Goal: Task Accomplishment & Management: Complete application form

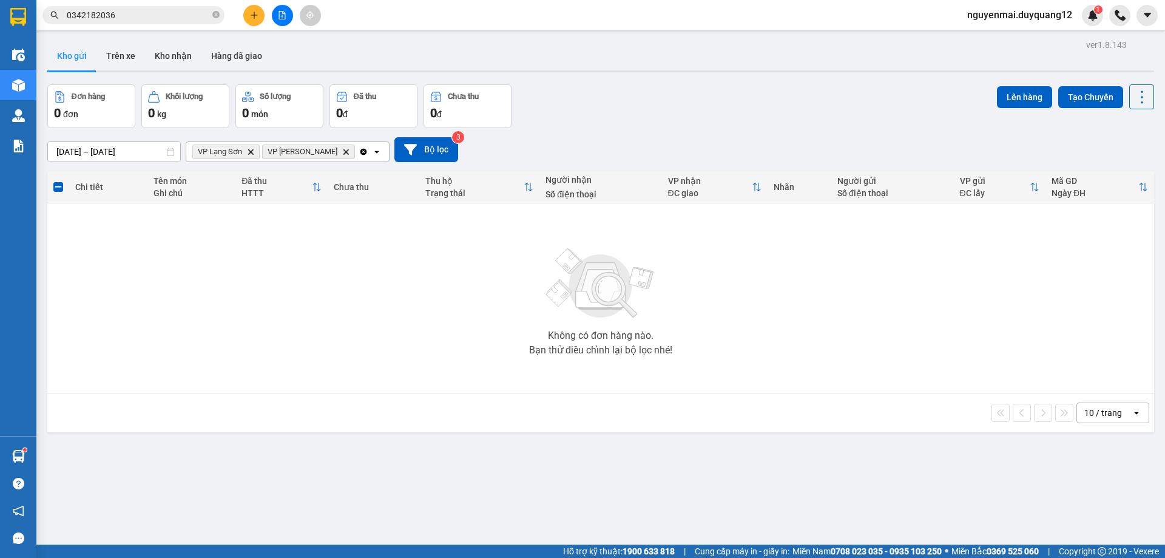
click at [260, 20] on button at bounding box center [253, 15] width 21 height 21
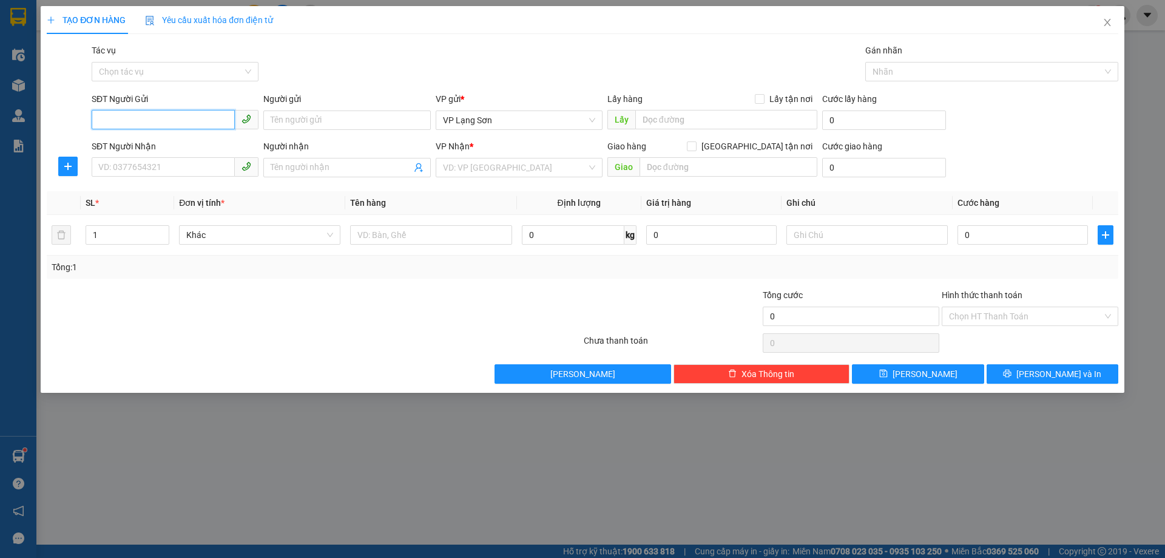
paste input "0347540123"
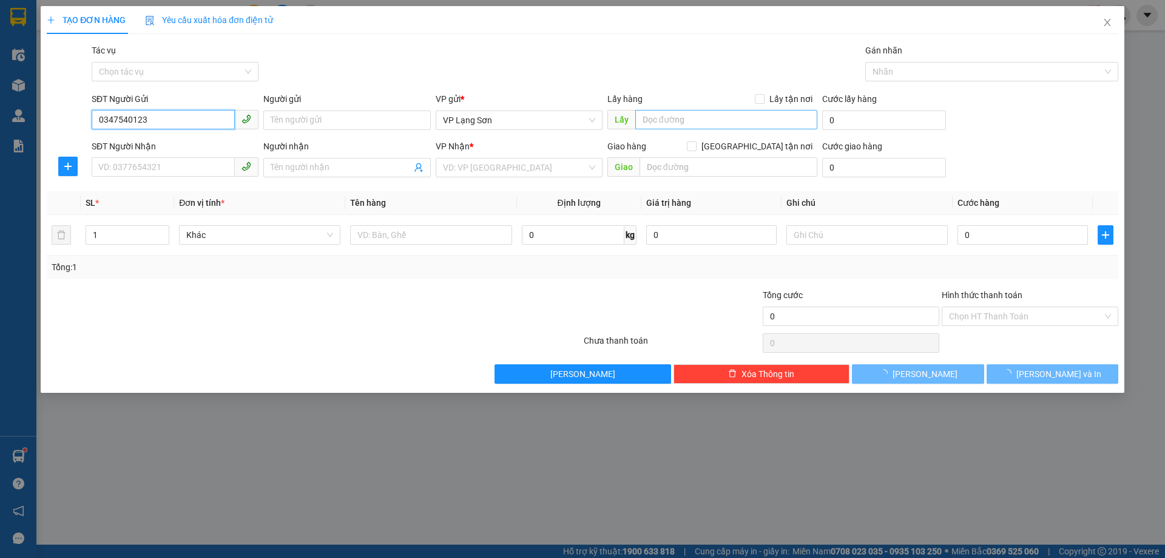
type input "0347540123"
click at [685, 122] on input "text" at bounding box center [726, 119] width 182 height 19
click at [160, 116] on input "0347540123" at bounding box center [163, 119] width 143 height 19
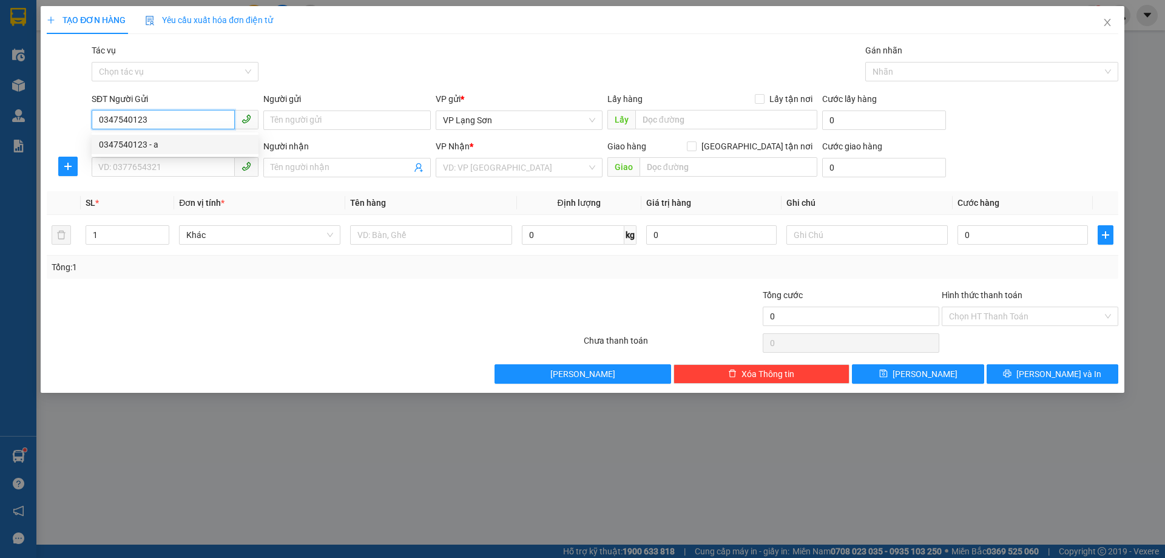
click at [161, 138] on div "0347540123 - a" at bounding box center [175, 144] width 152 height 13
type input "a"
checkbox input "true"
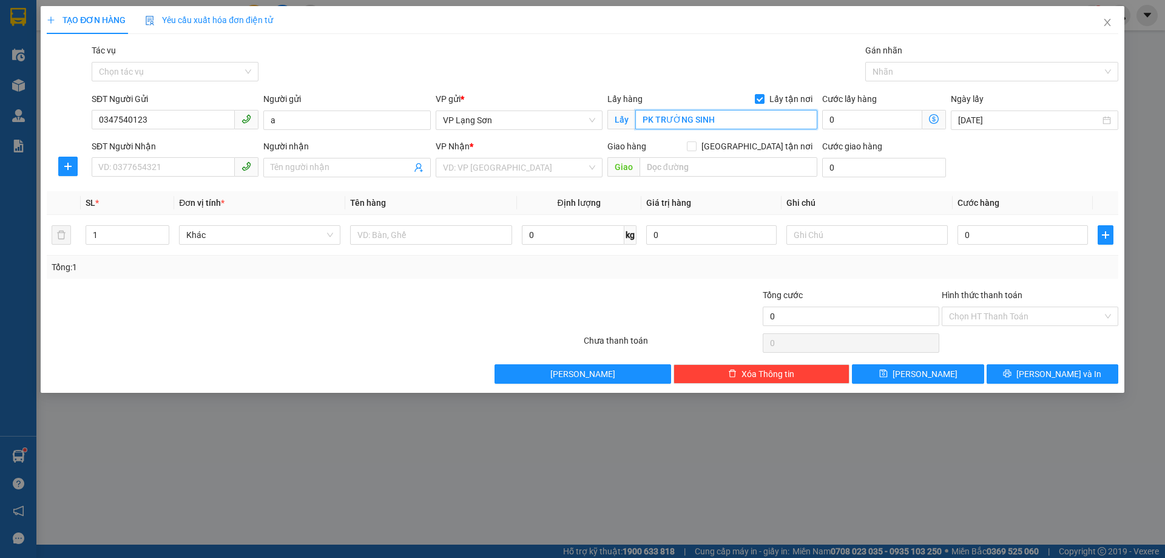
click at [684, 115] on input "PK TRƯỜNG SINH" at bounding box center [726, 119] width 182 height 19
click at [659, 117] on input "BTT 11 -5" at bounding box center [726, 119] width 182 height 19
click at [682, 115] on input "BTT11 -5" at bounding box center [726, 119] width 182 height 19
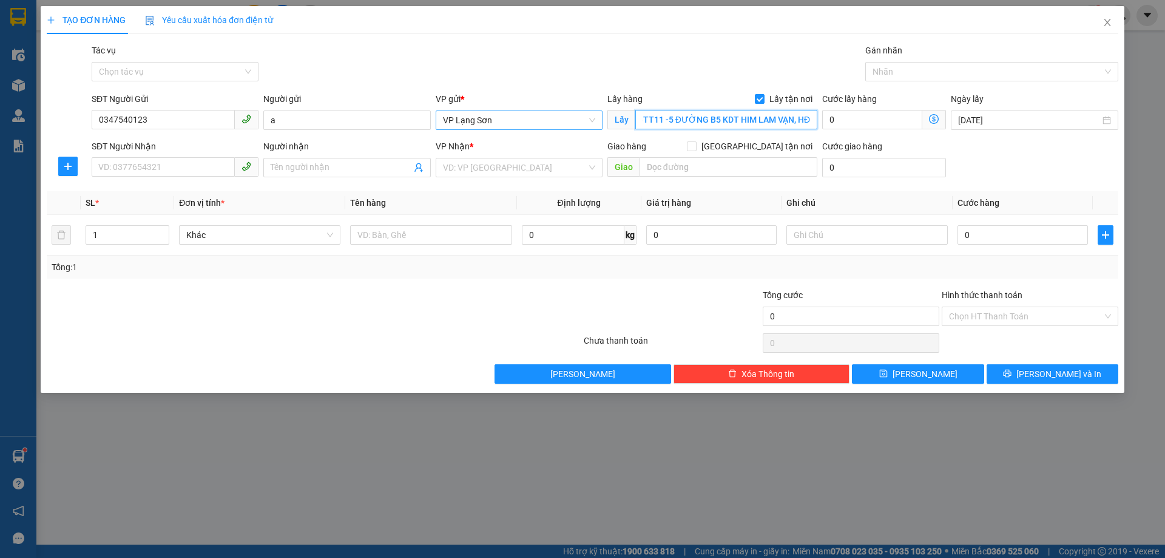
click at [591, 116] on span "VP Lạng Sơn" at bounding box center [519, 120] width 152 height 18
type input "BTT11 -5 ĐƯỜNG B5 KDT HIM LAM VẠN, HĐ"
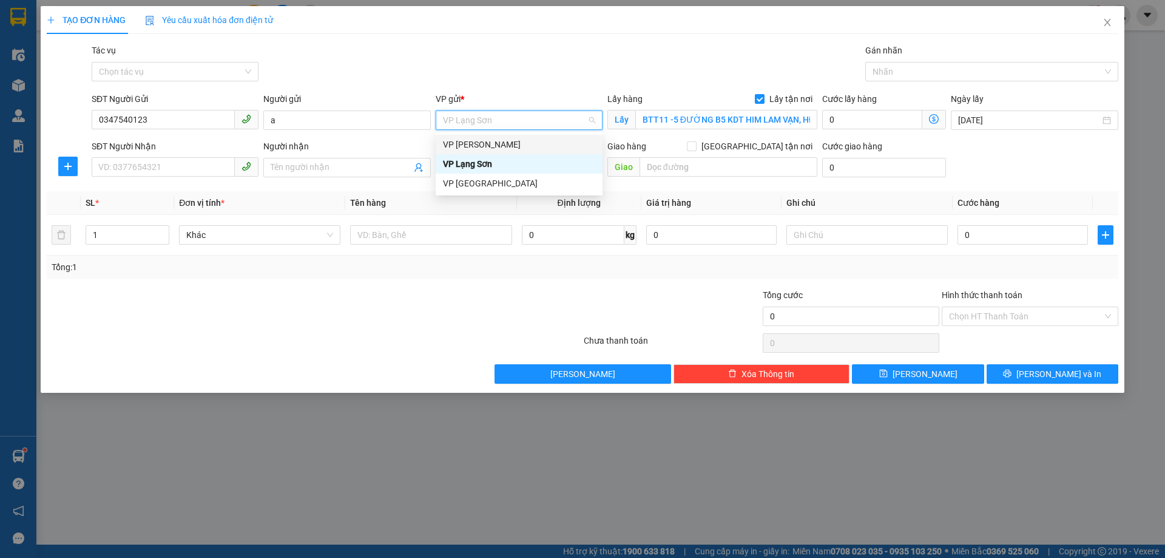
click at [529, 144] on div "VP [PERSON_NAME]" at bounding box center [519, 144] width 152 height 13
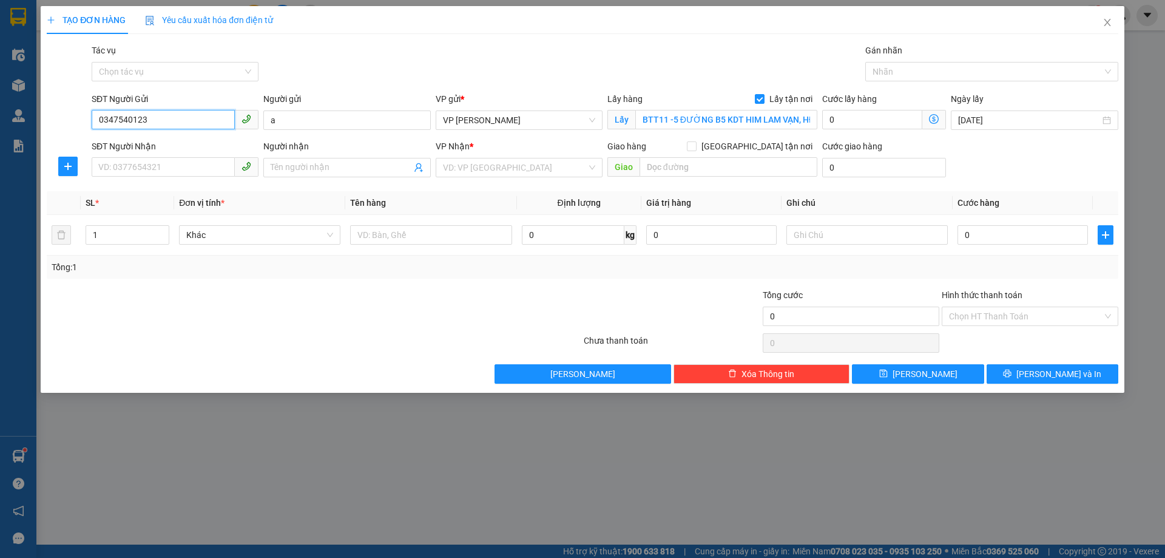
click at [134, 119] on input "0347540123" at bounding box center [163, 119] width 143 height 19
type input "0347540123"
click at [124, 114] on input "SĐT Người Gửi" at bounding box center [163, 119] width 143 height 19
type input "0988932759"
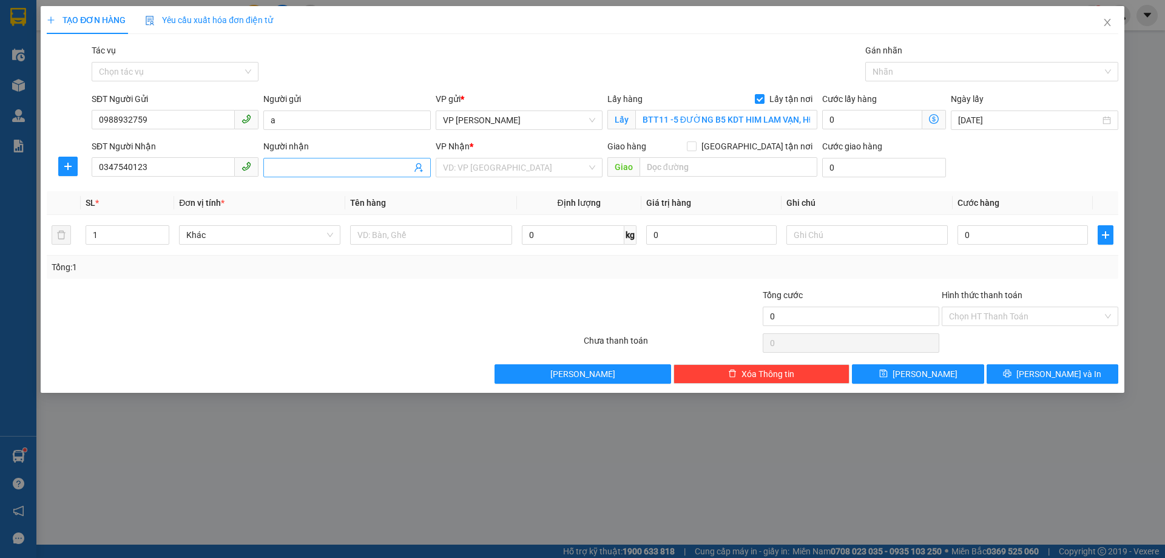
click at [393, 166] on input "Người nhận" at bounding box center [341, 167] width 140 height 13
click at [594, 166] on div "VD: VP [GEOGRAPHIC_DATA]" at bounding box center [519, 167] width 167 height 19
type input "B"
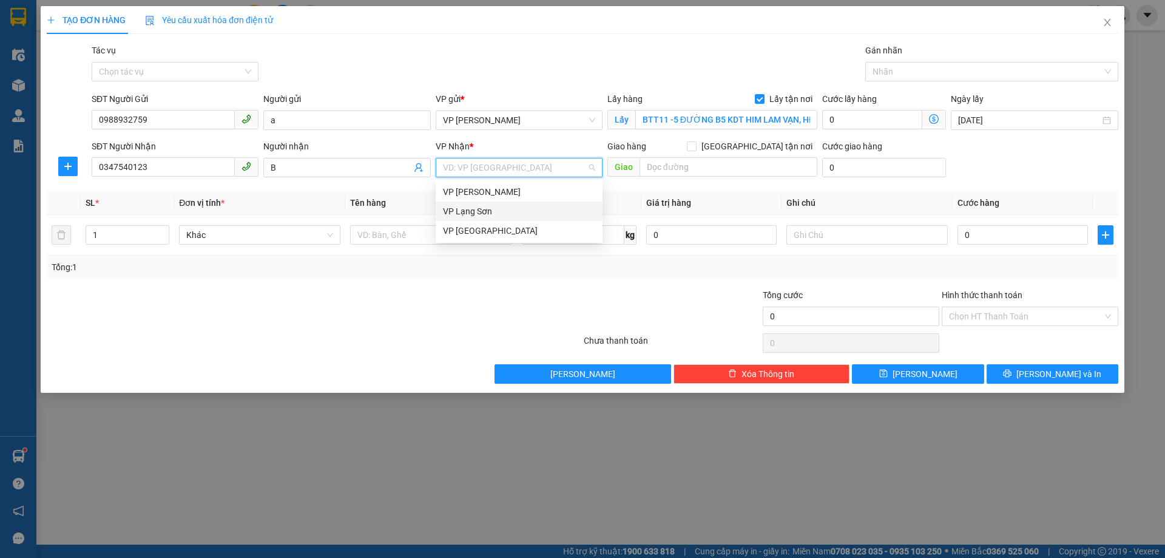
click at [501, 207] on div "VP Lạng Sơn" at bounding box center [519, 211] width 152 height 13
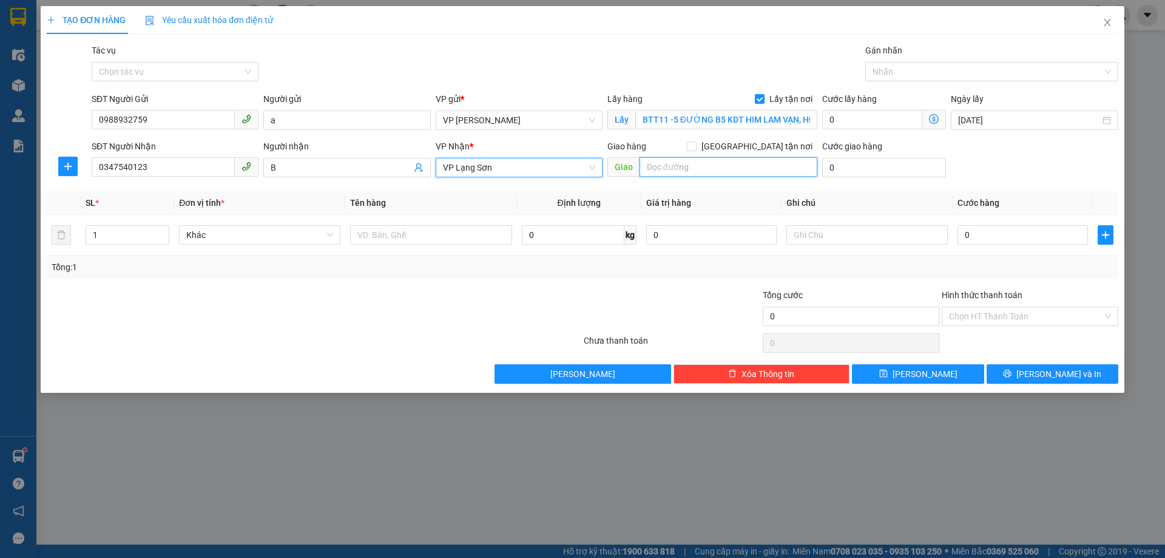
click at [663, 171] on input "text" at bounding box center [729, 166] width 178 height 19
type input "PK TRƯỜNG SINH"
click at [696, 144] on input "[GEOGRAPHIC_DATA] tận nơi" at bounding box center [691, 145] width 8 height 8
checkbox input "true"
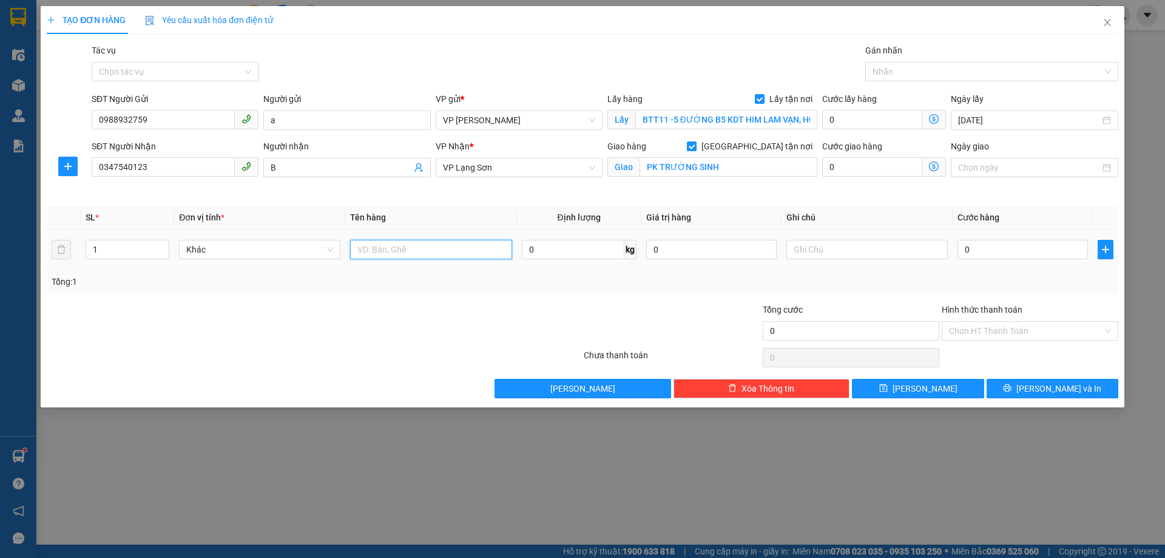
click at [422, 249] on input "text" at bounding box center [430, 249] width 161 height 19
type input "D"
type input "ĐỒ"
click at [807, 253] on input "text" at bounding box center [867, 249] width 161 height 19
type input "NG NHẬN TT"
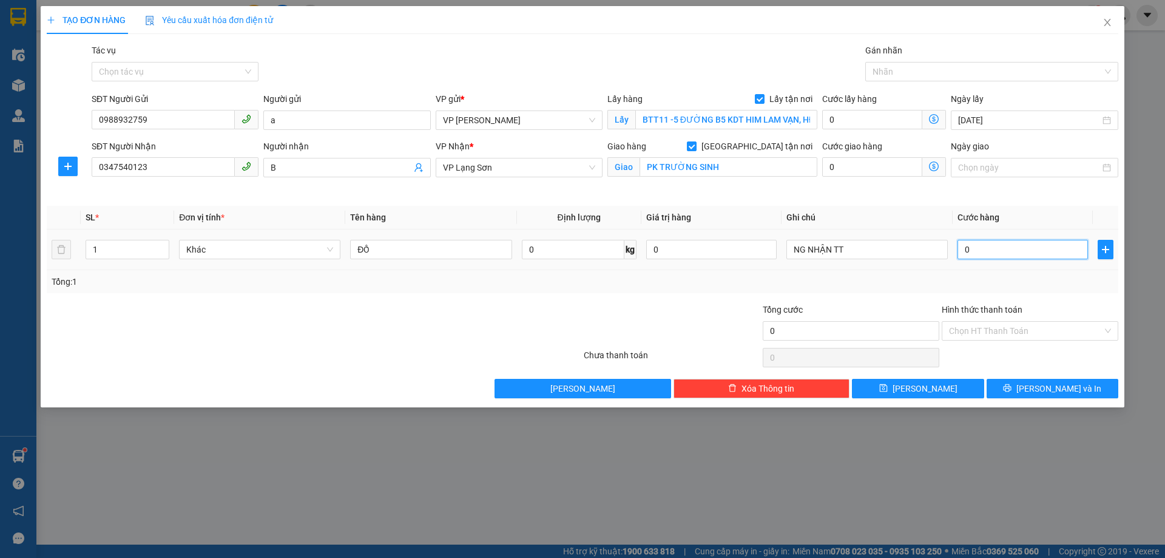
click at [982, 246] on input "0" at bounding box center [1023, 249] width 130 height 19
type input "1"
type input "10"
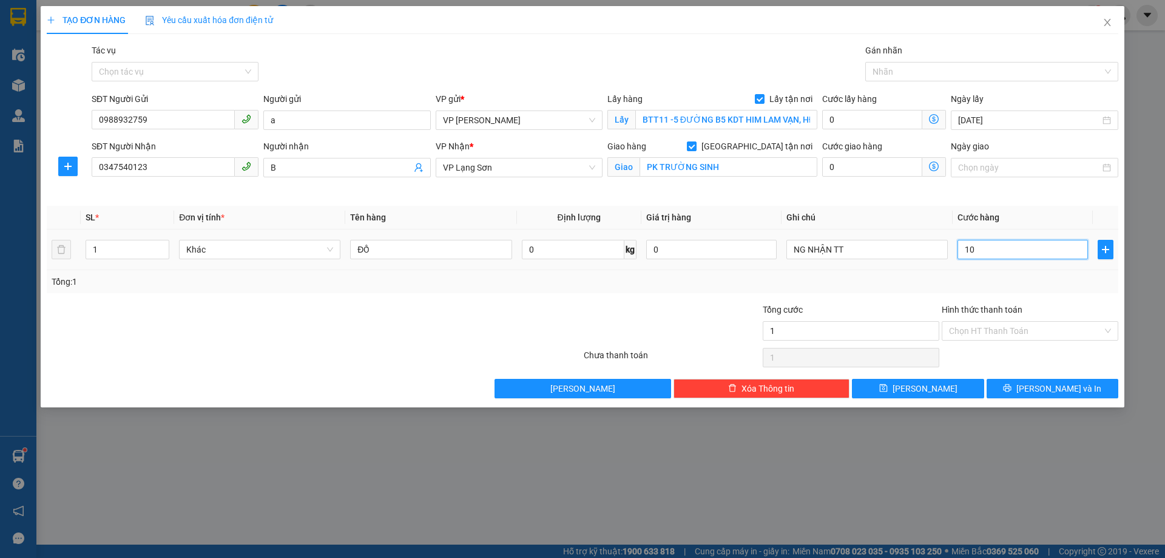
type input "10"
type input "100"
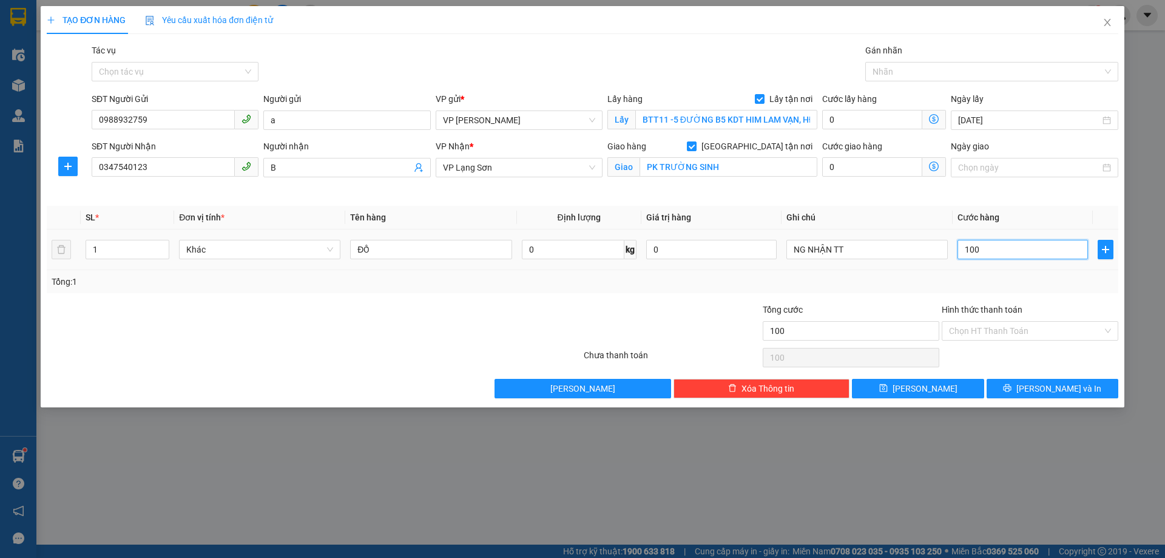
type input "1.000"
type input "10.000"
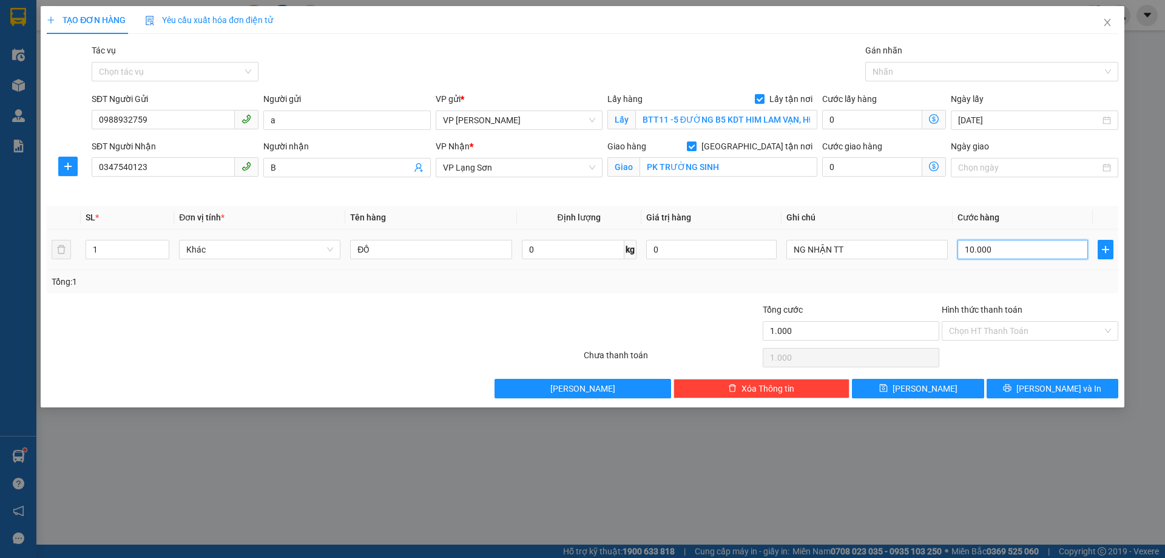
type input "10.000"
type input "100.000"
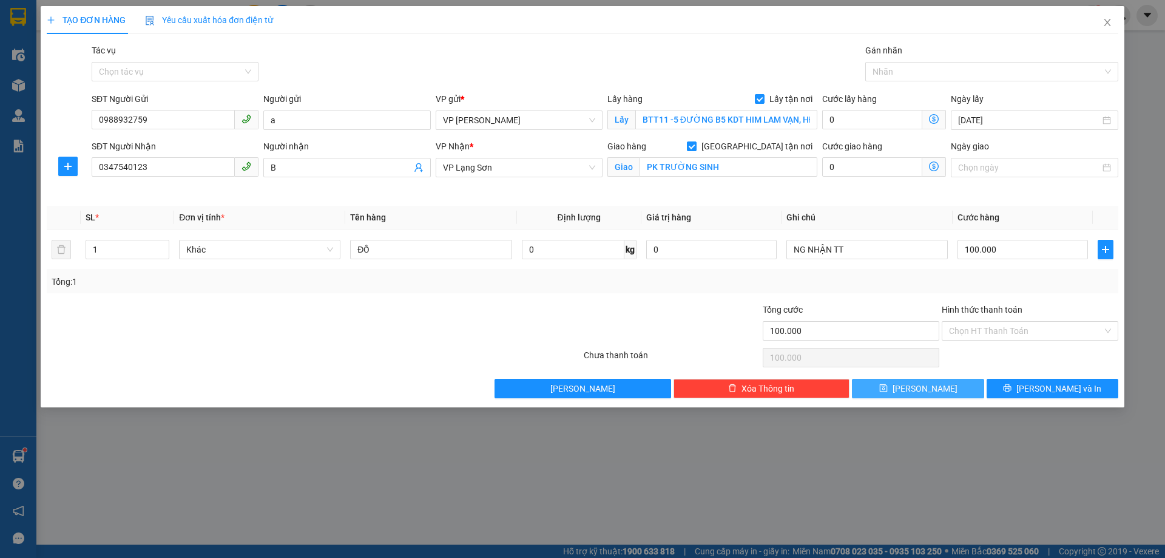
click at [891, 387] on button "[PERSON_NAME]" at bounding box center [918, 388] width 132 height 19
checkbox input "false"
type input "0"
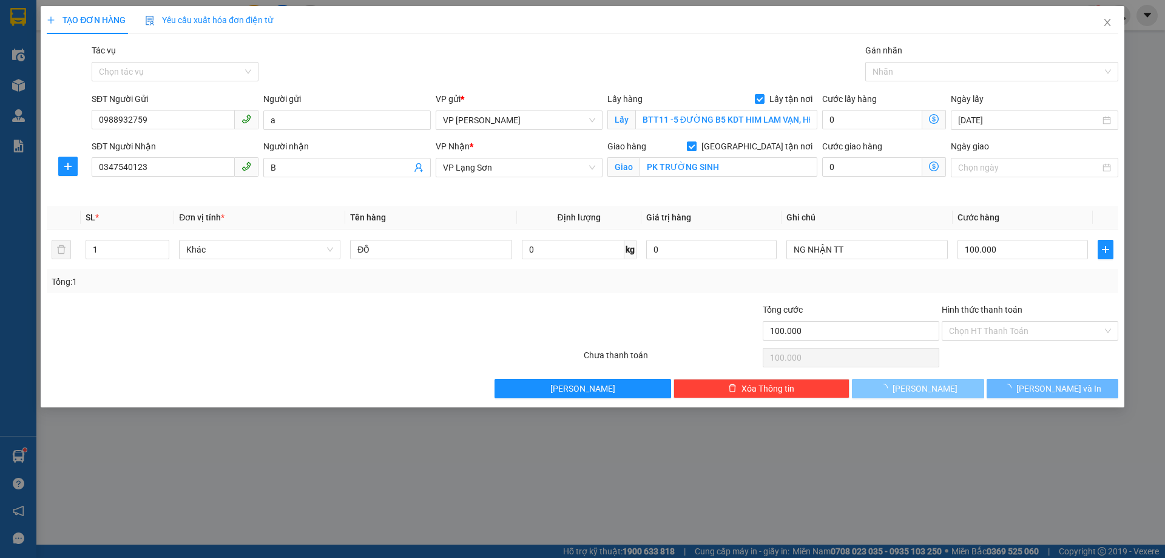
type input "0"
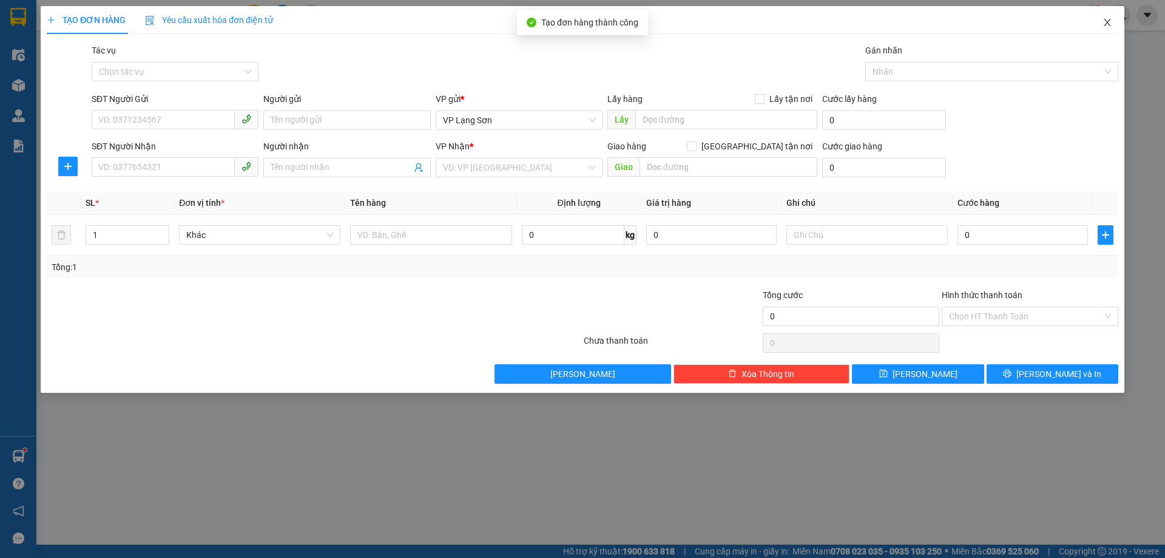
click at [1105, 25] on icon "close" at bounding box center [1108, 23] width 10 height 10
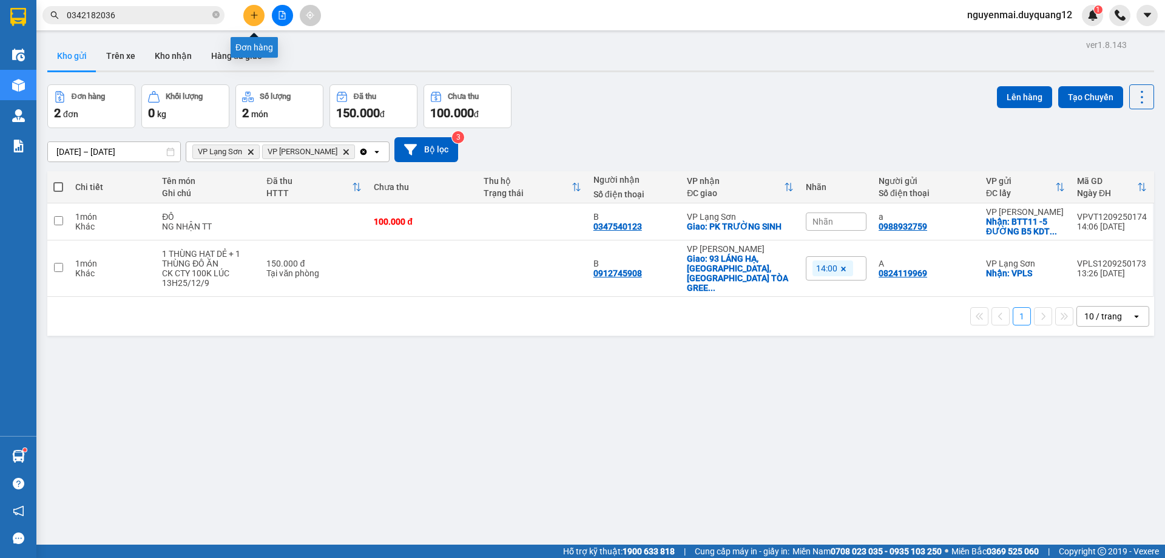
click at [250, 9] on button at bounding box center [253, 15] width 21 height 21
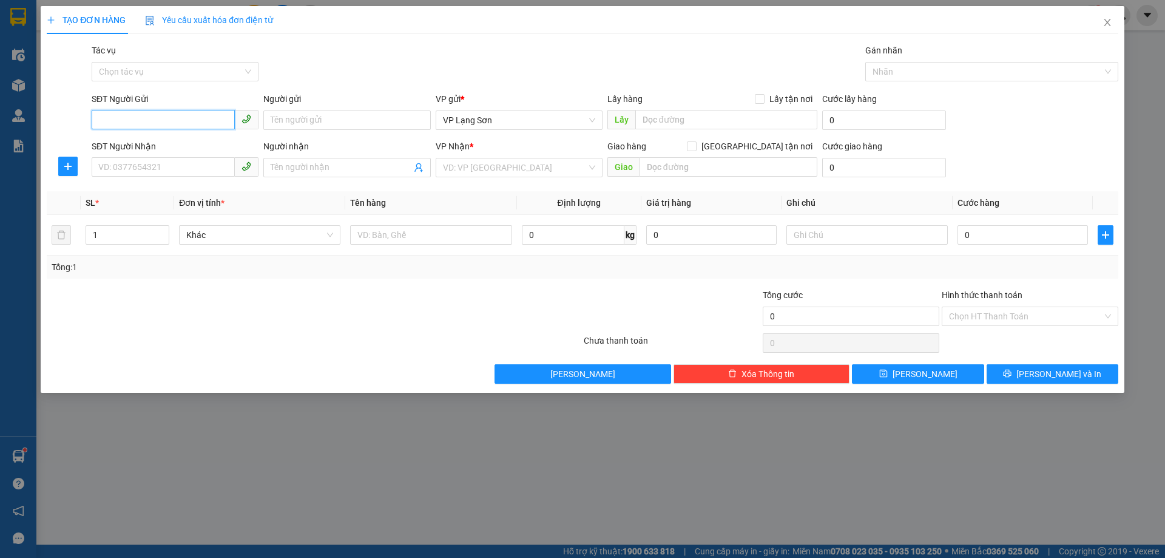
click at [180, 117] on input "SĐT Người Gửi" at bounding box center [163, 119] width 143 height 19
type input "0915583611"
click at [342, 117] on input "Người gửi" at bounding box center [346, 119] width 167 height 19
type input "A"
click at [663, 111] on input "text" at bounding box center [726, 119] width 182 height 19
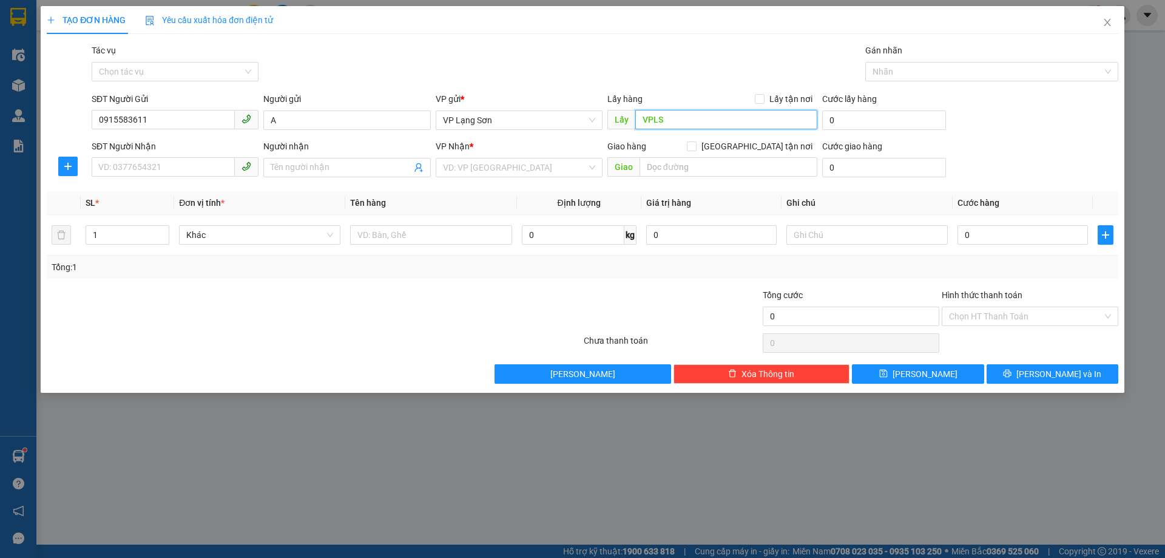
type input "VPLS"
click at [765, 106] on div "Lấy hàng Lấy tận nơi" at bounding box center [713, 101] width 210 height 18
click at [762, 101] on input "Lấy tận nơi" at bounding box center [759, 98] width 8 height 8
checkbox input "true"
click at [696, 147] on input "[GEOGRAPHIC_DATA] tận nơi" at bounding box center [691, 145] width 8 height 8
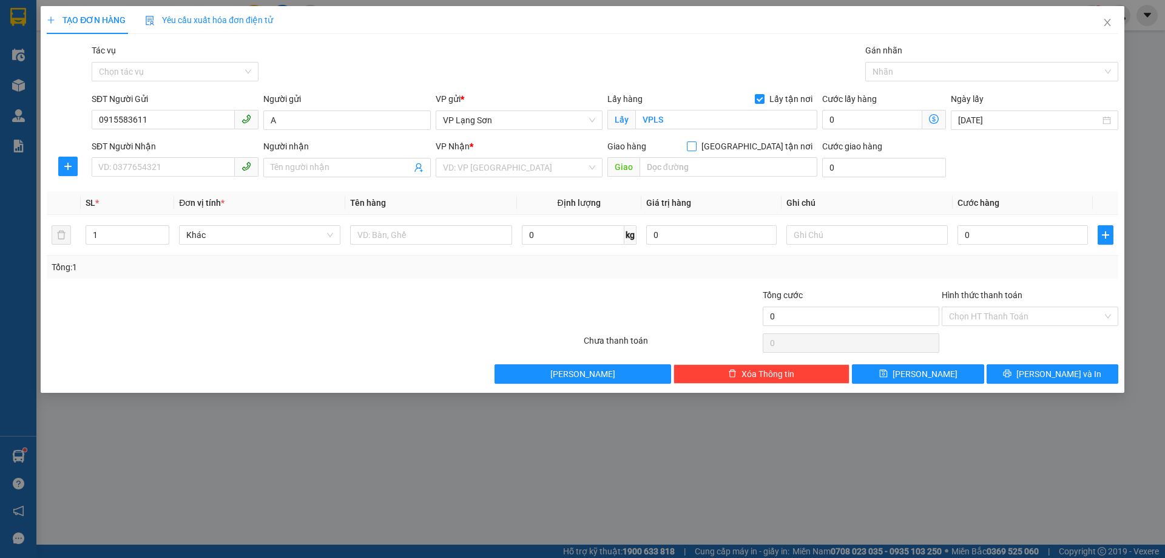
checkbox input "true"
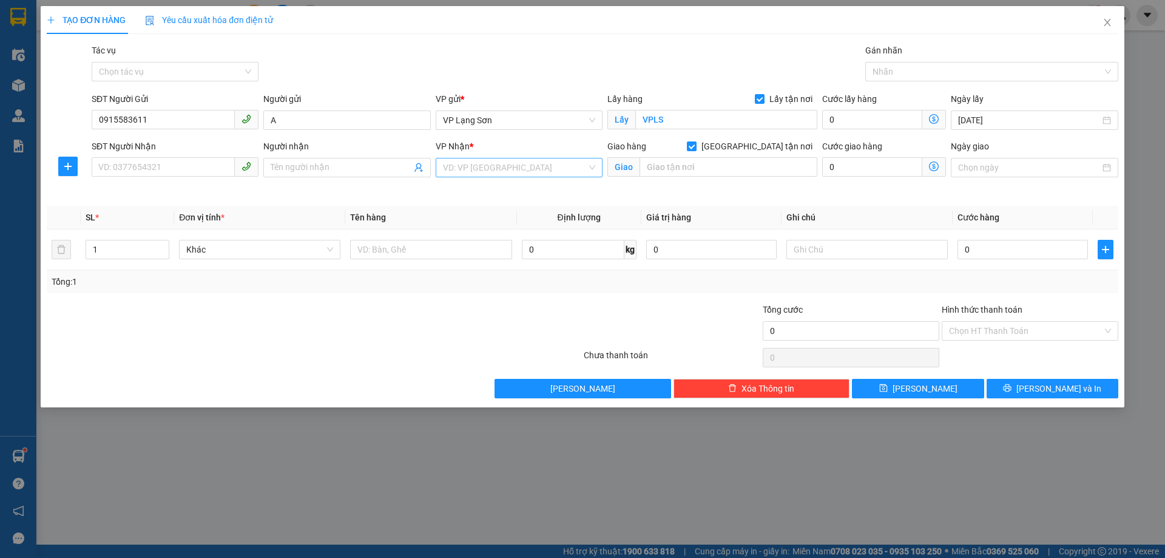
click at [592, 167] on div "VD: VP [GEOGRAPHIC_DATA]" at bounding box center [519, 167] width 167 height 19
click at [522, 192] on div "VP [PERSON_NAME]" at bounding box center [519, 191] width 152 height 13
click at [158, 160] on input "SĐT Người Nhận" at bounding box center [163, 166] width 143 height 19
type input "0902052011"
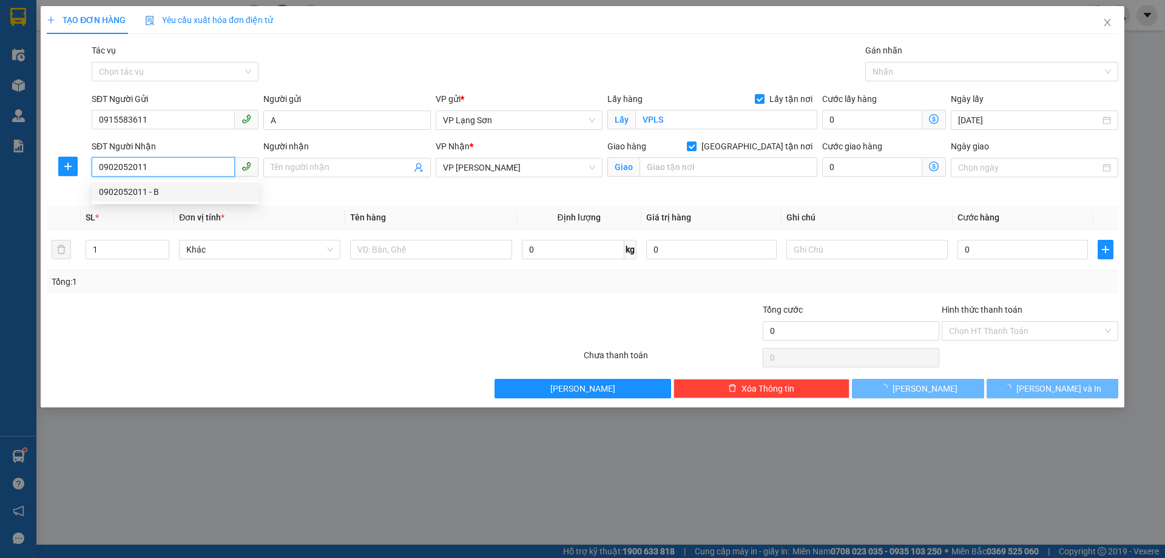
click at [135, 196] on div "0902052011 - B" at bounding box center [175, 191] width 152 height 13
type input "B"
type input "15 TÚ MỠ,[GEOGRAPHIC_DATA],[GEOGRAPHIC_DATA]"
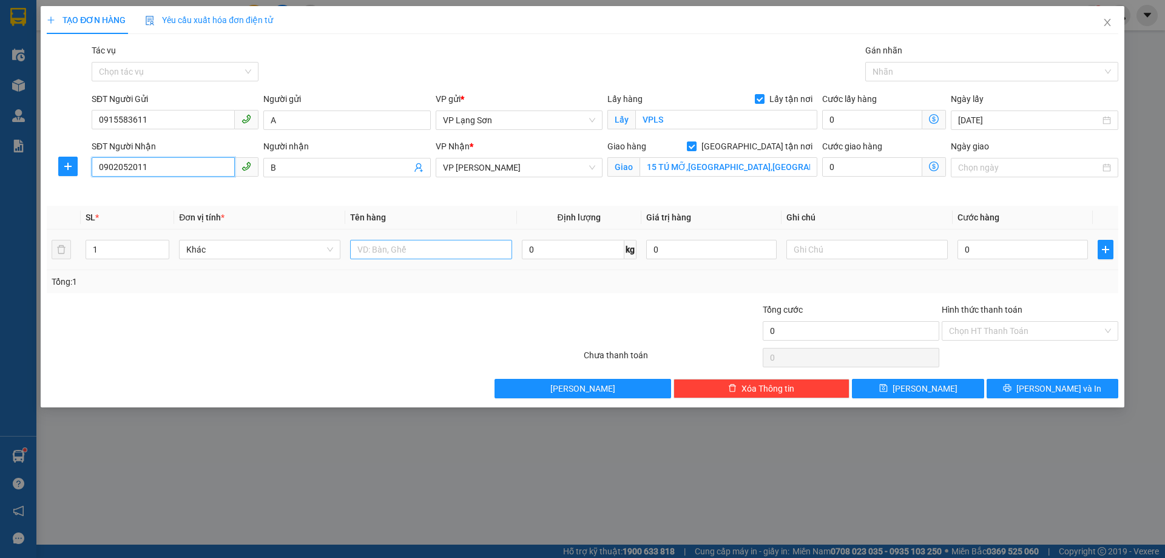
type input "0902052011"
click at [399, 252] on input "text" at bounding box center [430, 249] width 161 height 19
type input "D"
type input "Đ"
type input "D"
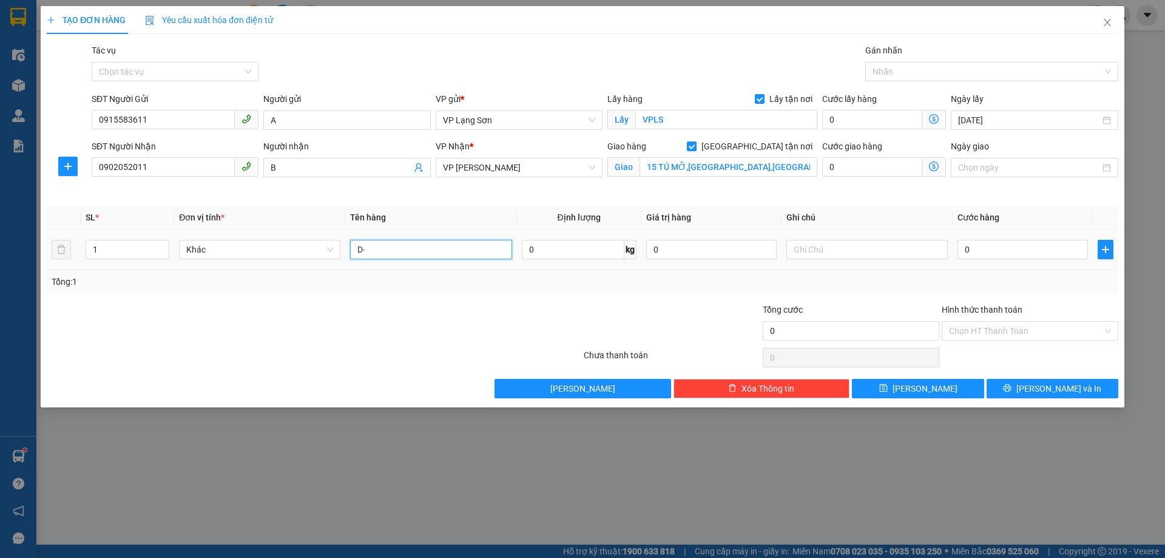
type input "D"
type input "ĐỒ ĂN"
click at [816, 253] on input "text" at bounding box center [867, 249] width 161 height 19
type input "NG GỬI TT"
click at [1014, 252] on input "0" at bounding box center [1023, 249] width 130 height 19
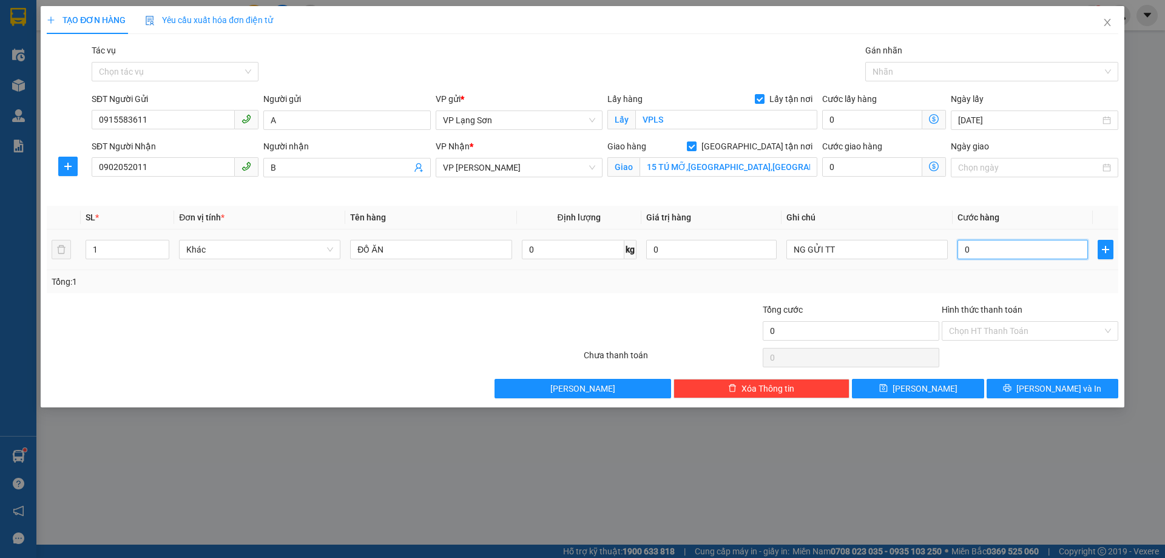
type input "1"
type input "10"
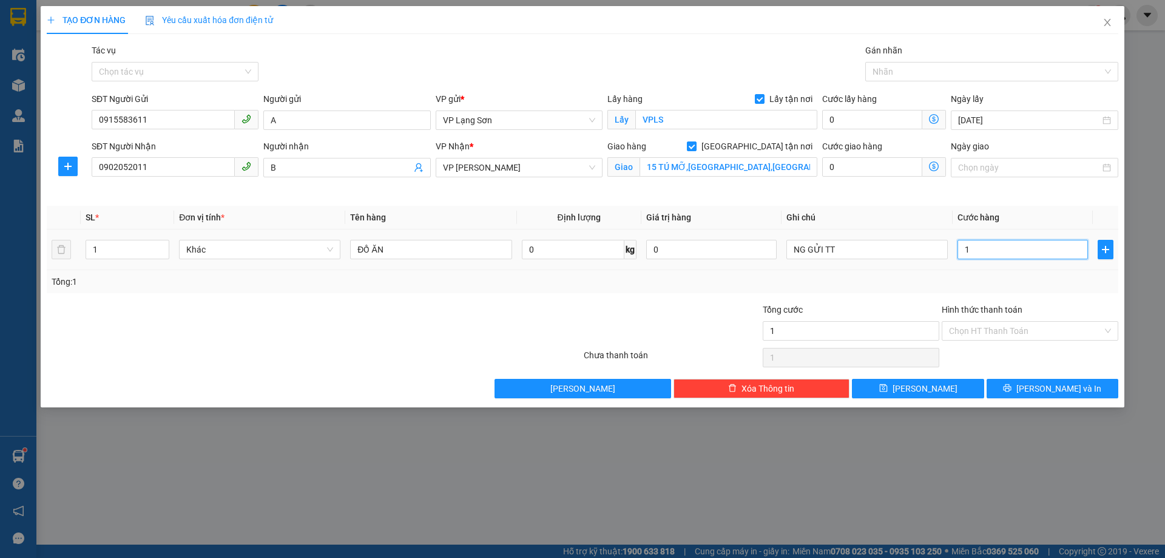
type input "10"
type input "100"
type input "1.000"
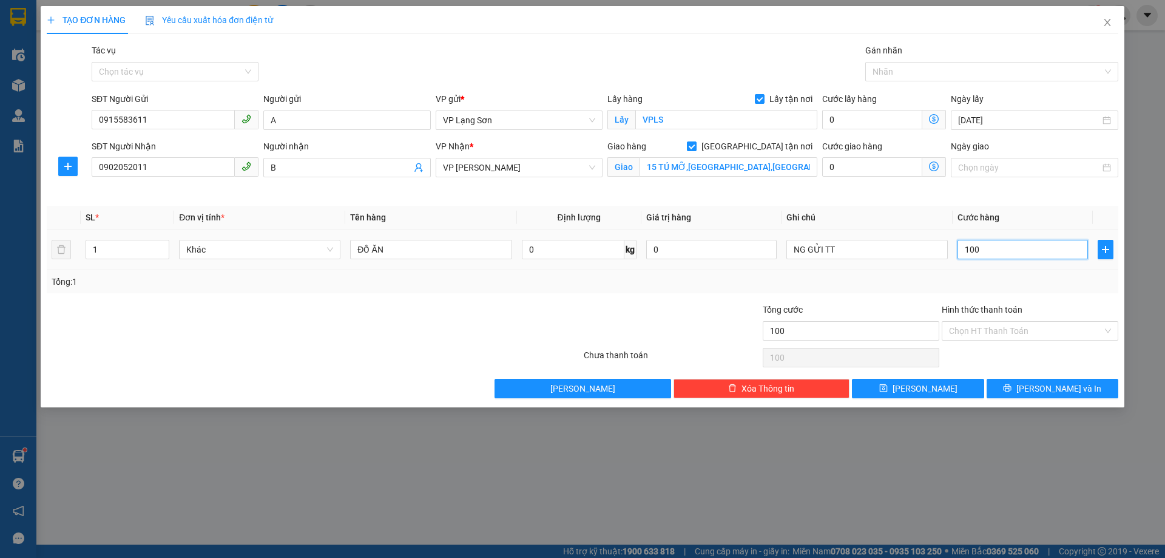
type input "1.000"
type input "10.000"
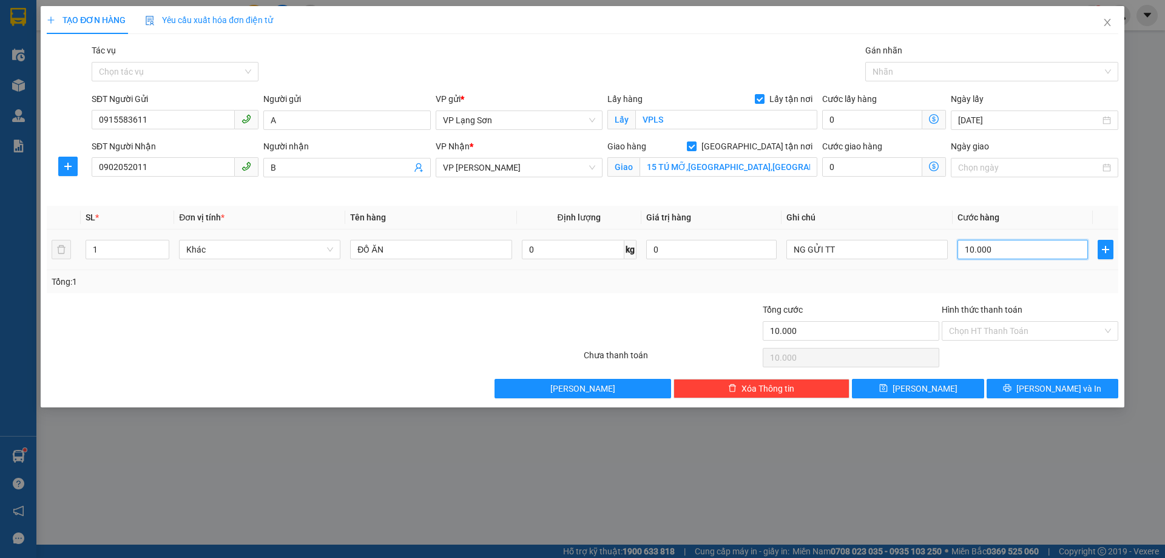
type input "100.000"
click at [919, 393] on span "[PERSON_NAME]" at bounding box center [925, 388] width 65 height 13
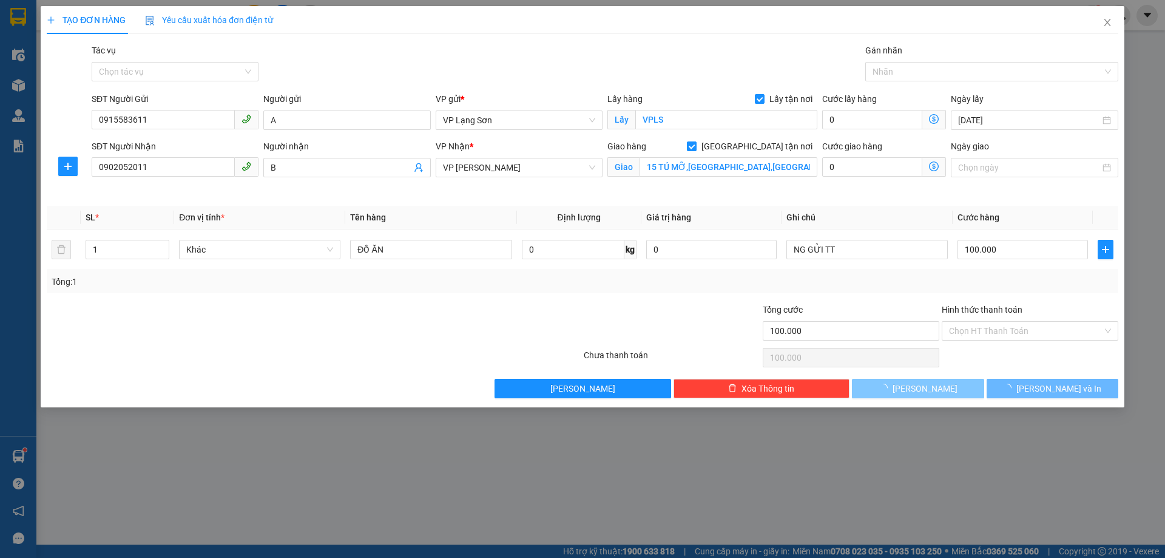
checkbox input "false"
type input "0"
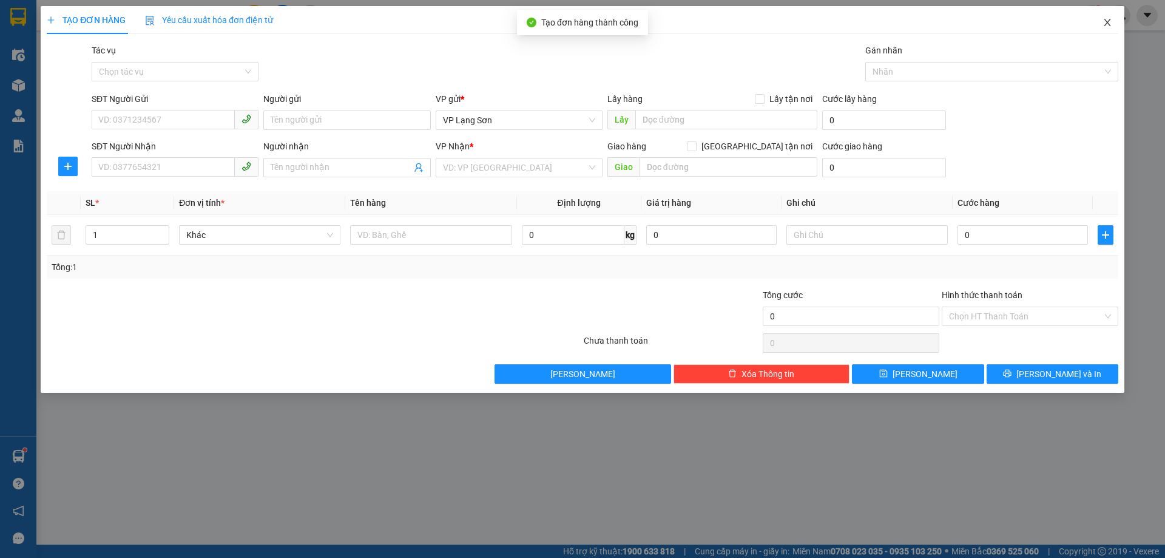
click at [1110, 25] on icon "close" at bounding box center [1108, 23] width 10 height 10
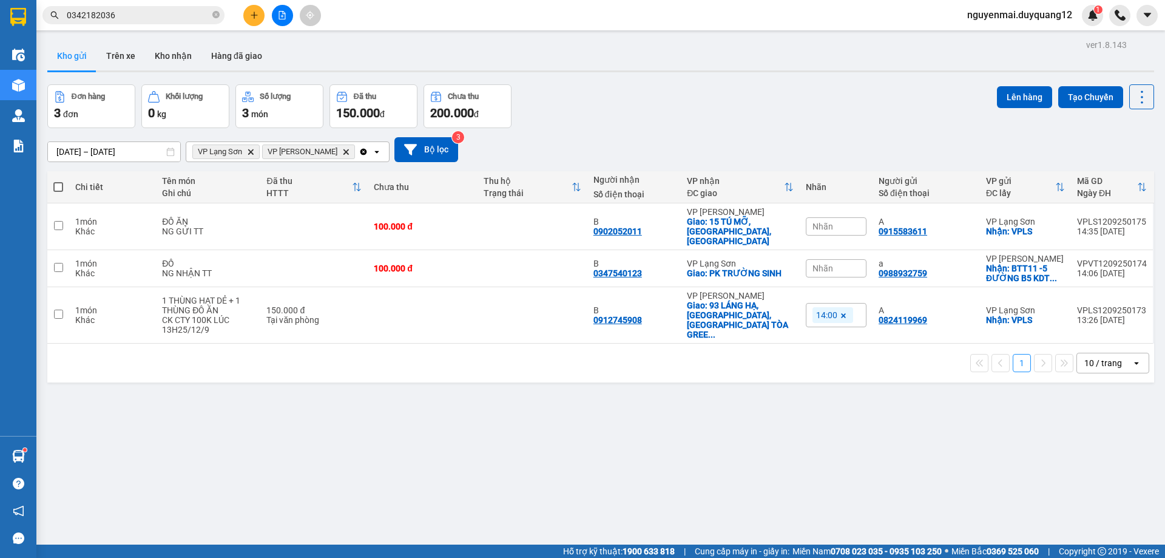
click at [830, 221] on div "Nhãn" at bounding box center [836, 226] width 61 height 18
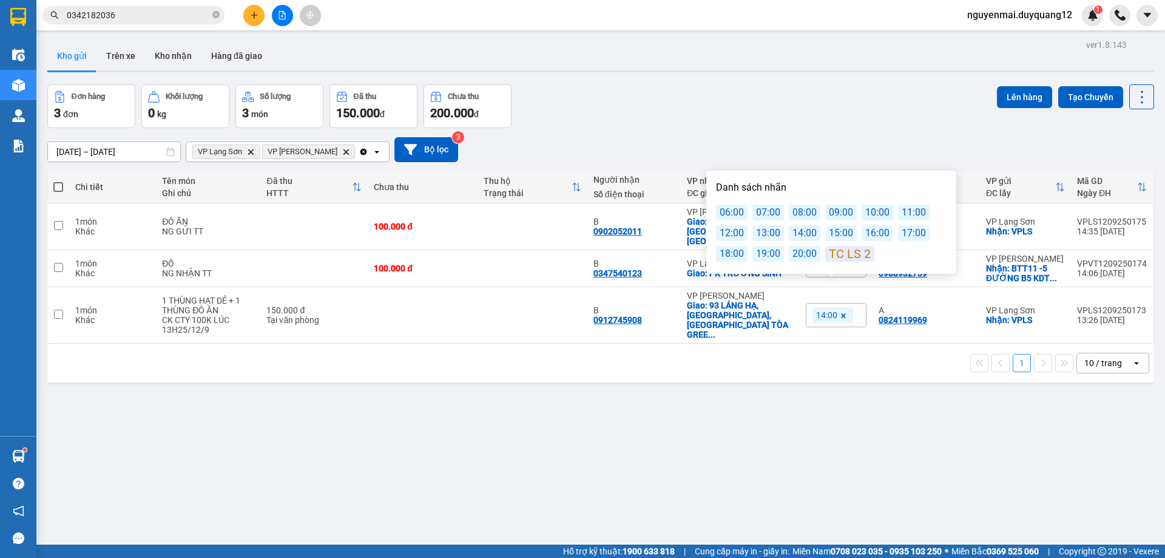
click at [835, 235] on div "15:00" at bounding box center [841, 233] width 32 height 16
click at [713, 90] on div "Đơn hàng 3 đơn Khối lượng 0 kg Số lượng 3 món Đã thu 150.000 đ Chưa thu 200.000…" at bounding box center [600, 106] width 1107 height 44
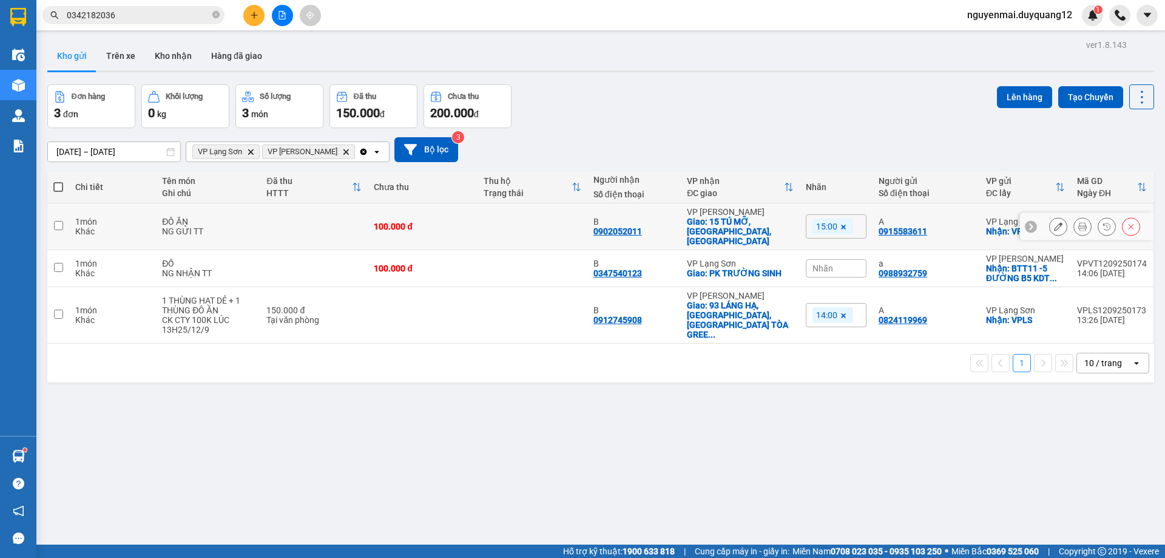
click at [1054, 222] on icon at bounding box center [1058, 226] width 8 height 8
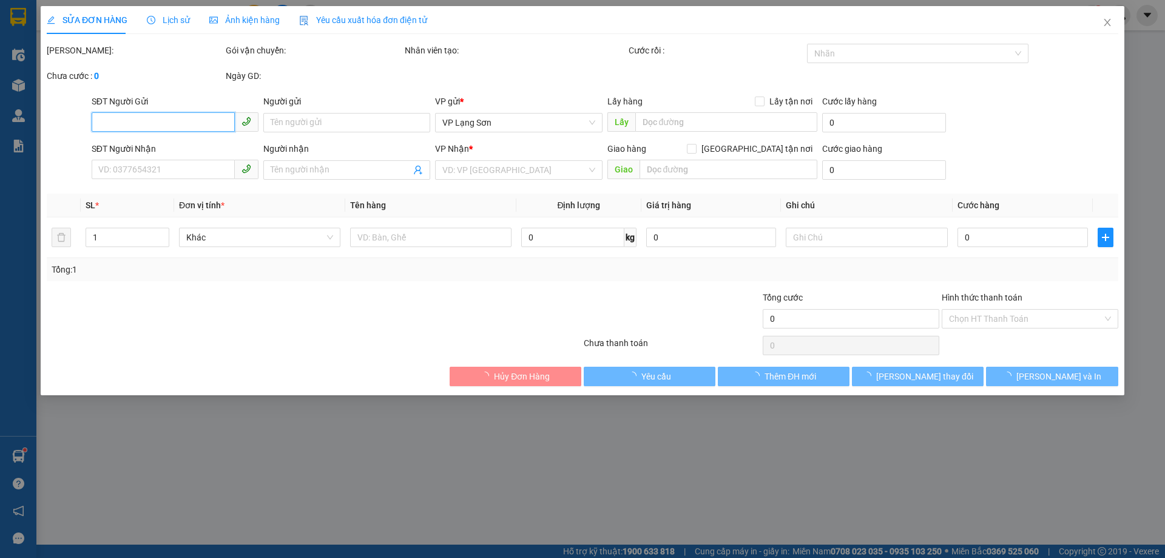
type input "0915583611"
type input "A"
checkbox input "true"
type input "VPLS"
type input "0902052011"
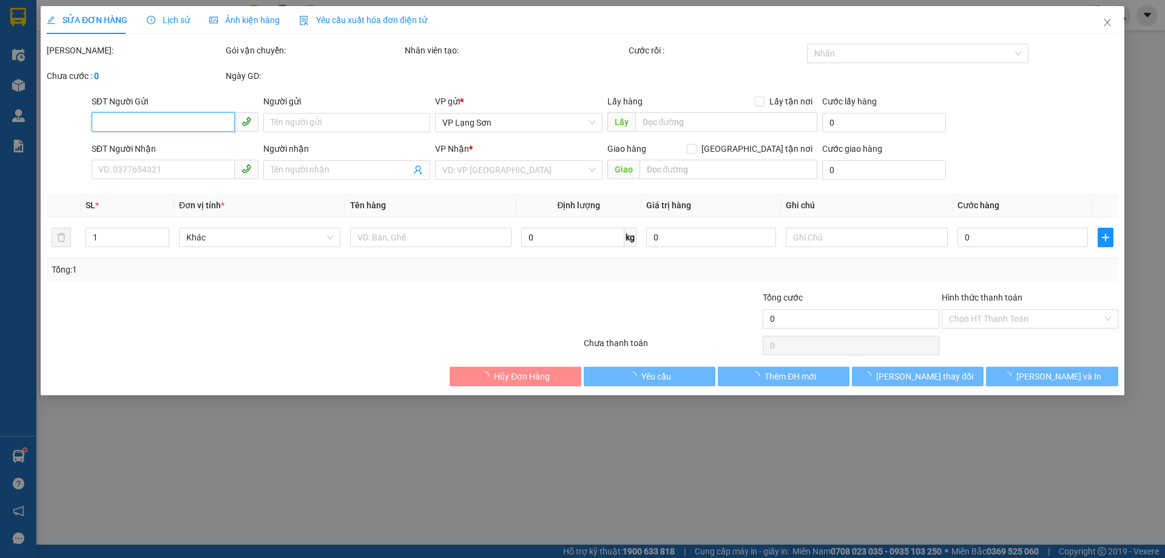
type input "B"
checkbox input "true"
type input "15 TÚ MỠ,[GEOGRAPHIC_DATA],[GEOGRAPHIC_DATA]"
type input "100.000"
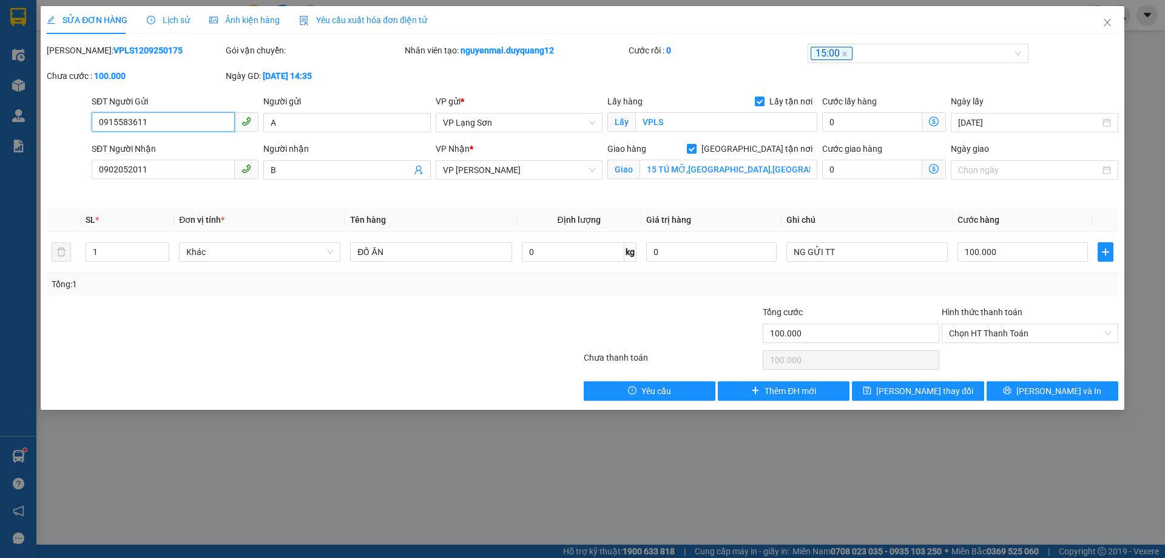
click at [122, 123] on input "0915583611" at bounding box center [163, 121] width 143 height 19
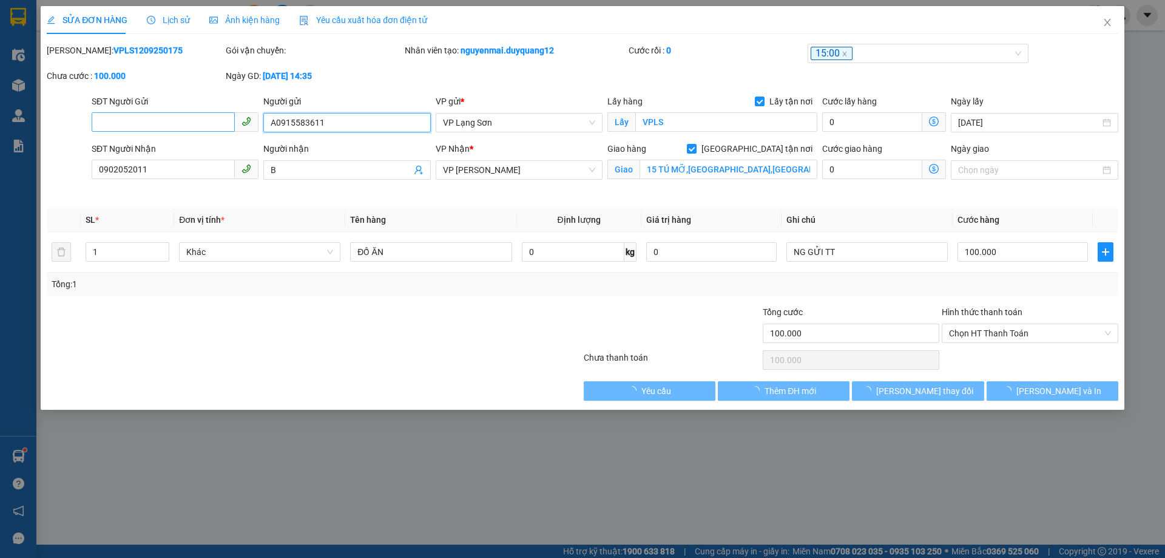
type input "A0915583611"
click at [164, 126] on input "SĐT Người Gửi" at bounding box center [163, 121] width 143 height 19
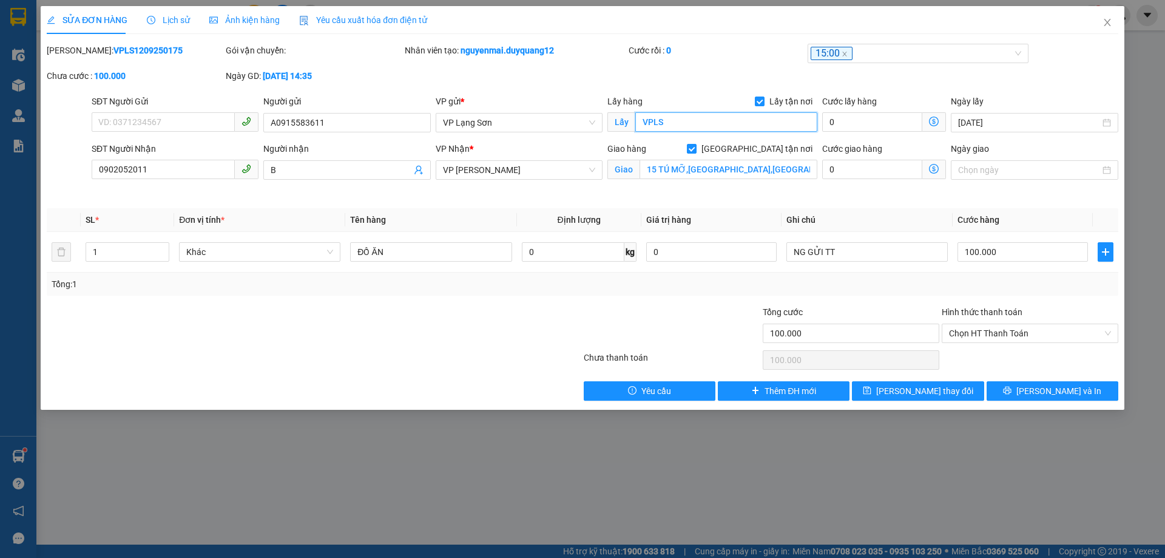
click at [637, 121] on input "VPLS" at bounding box center [726, 121] width 182 height 19
click at [169, 121] on input "SĐT Người Gửi" at bounding box center [163, 121] width 143 height 19
type input "0915995362"
click at [880, 390] on button "[PERSON_NAME] thay đổi" at bounding box center [918, 390] width 132 height 19
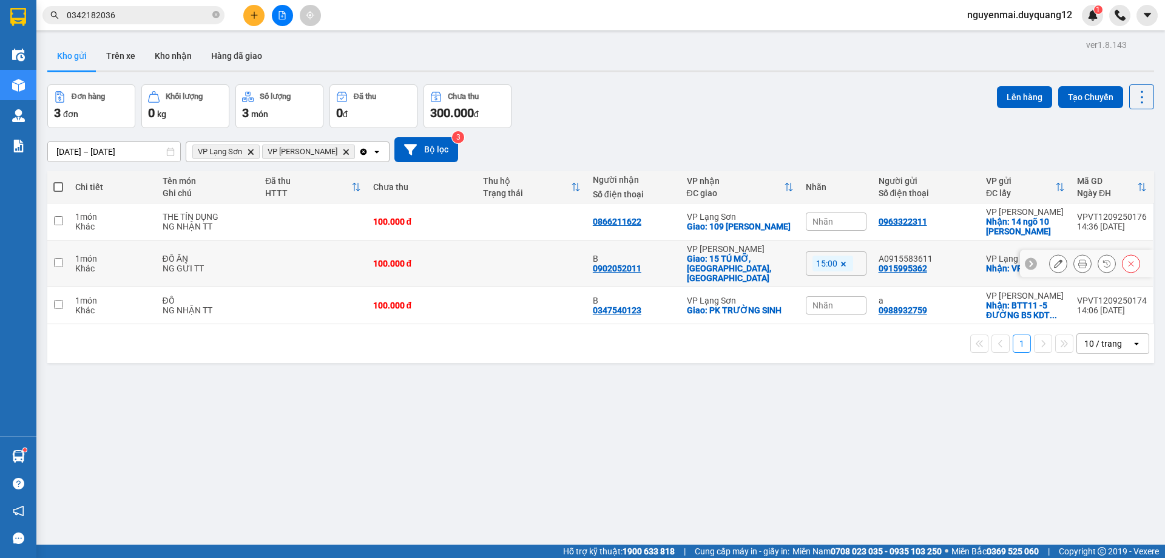
click at [59, 259] on input "checkbox" at bounding box center [58, 262] width 9 height 9
checkbox input "true"
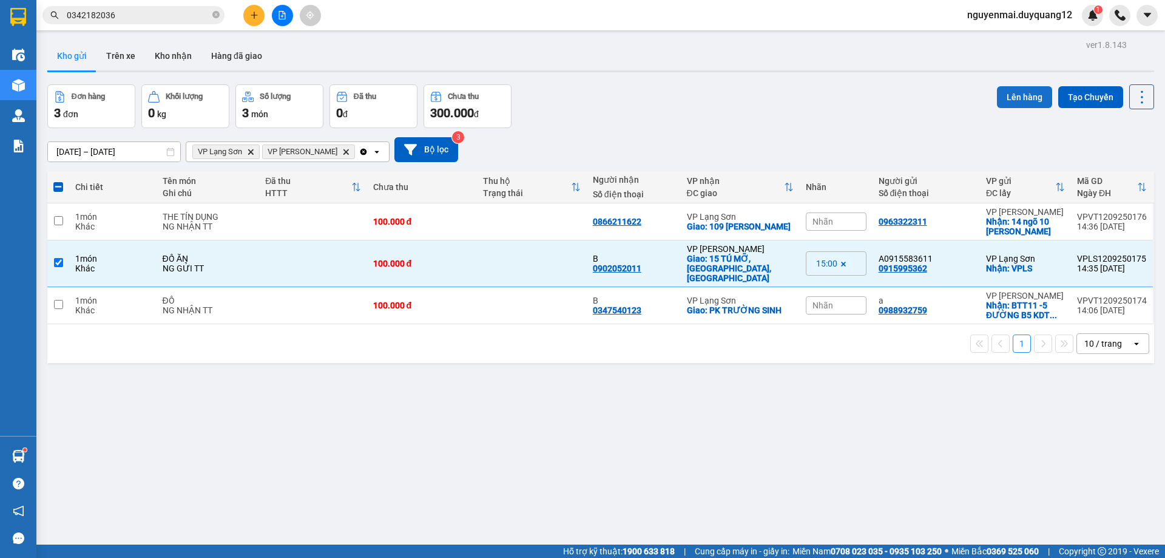
click at [1011, 104] on button "Lên hàng" at bounding box center [1024, 97] width 55 height 22
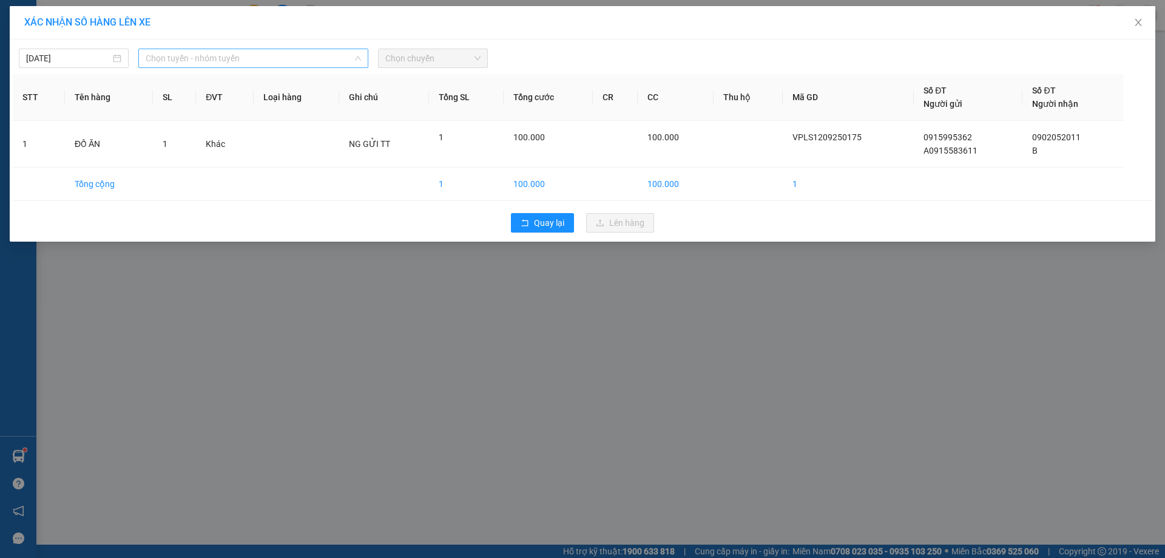
click at [266, 63] on span "Chọn tuyến - nhóm tuyến" at bounding box center [253, 58] width 215 height 18
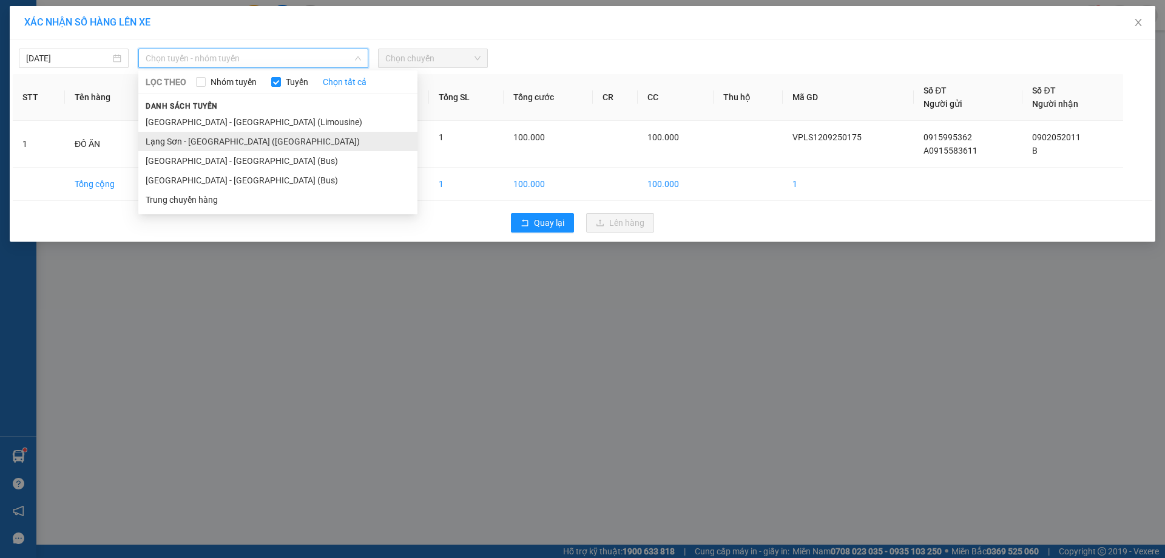
click at [247, 135] on li "Lạng Sơn - [GEOGRAPHIC_DATA] ([GEOGRAPHIC_DATA])" at bounding box center [277, 141] width 279 height 19
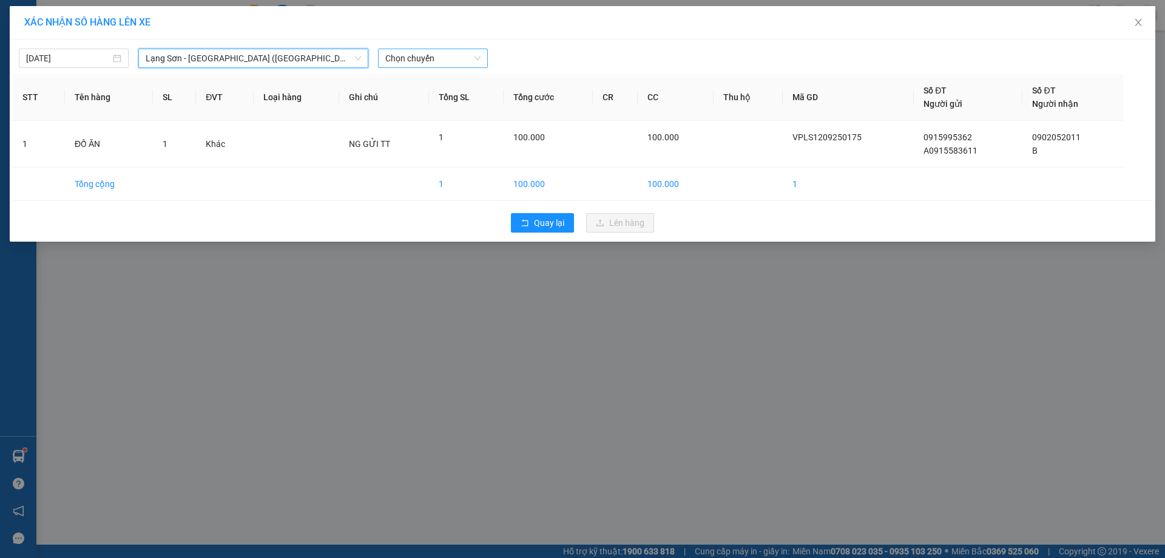
click at [444, 56] on span "Chọn chuyến" at bounding box center [432, 58] width 95 height 18
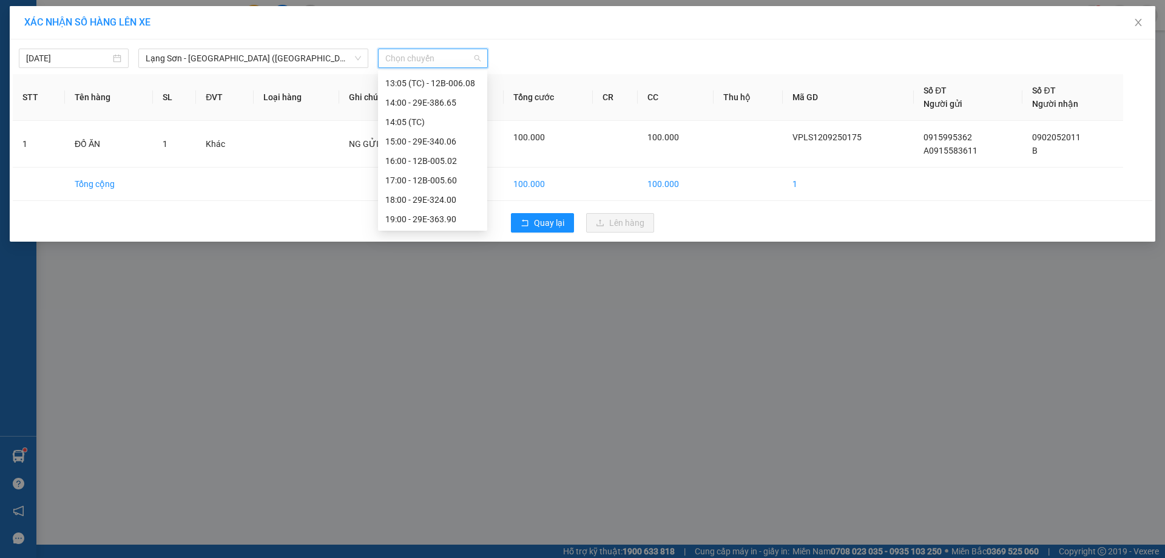
scroll to position [233, 0]
click at [427, 144] on div "15:00 - 29E-340.06" at bounding box center [432, 140] width 95 height 13
